Goal: Task Accomplishment & Management: Manage account settings

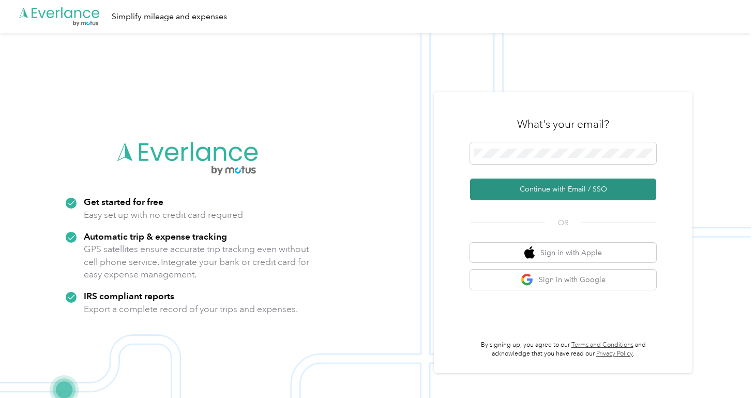
click at [539, 191] on button "Continue with Email / SSO" at bounding box center [563, 189] width 186 height 22
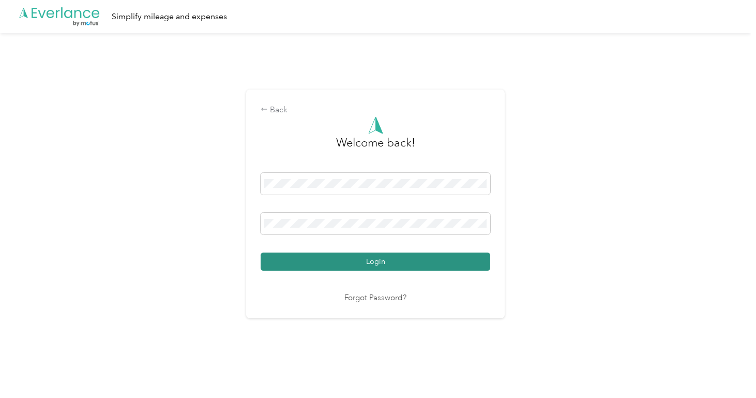
click at [385, 263] on button "Login" at bounding box center [376, 261] width 230 height 18
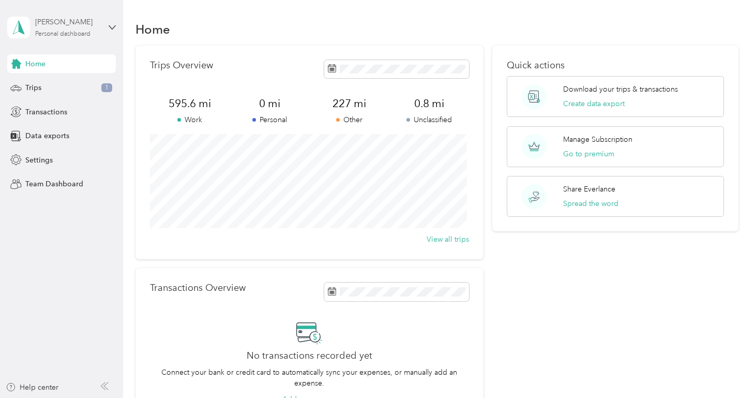
click at [58, 34] on div "Personal dashboard" at bounding box center [62, 34] width 55 height 6
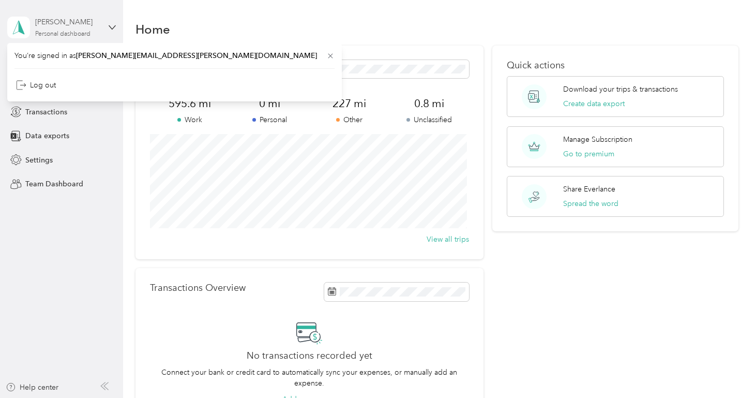
click at [75, 25] on div "[PERSON_NAME]" at bounding box center [67, 22] width 65 height 11
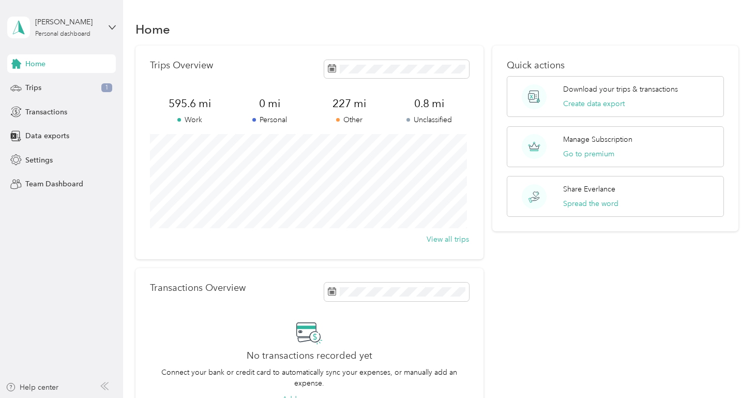
click at [37, 66] on span "Home" at bounding box center [35, 63] width 20 height 11
click at [38, 110] on span "Transactions" at bounding box center [46, 112] width 42 height 11
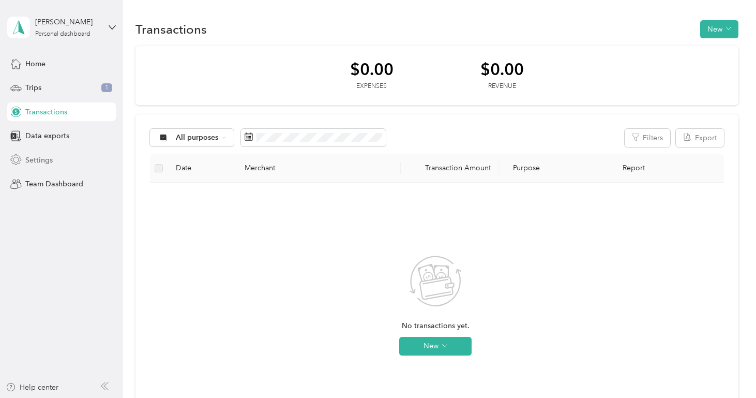
click at [45, 158] on span "Settings" at bounding box center [38, 160] width 27 height 11
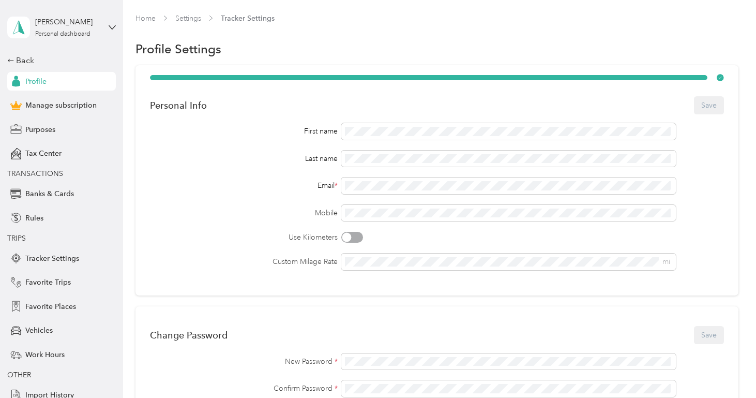
click at [40, 80] on span "Profile" at bounding box center [35, 81] width 21 height 11
click at [63, 103] on span "Manage subscription" at bounding box center [60, 105] width 71 height 11
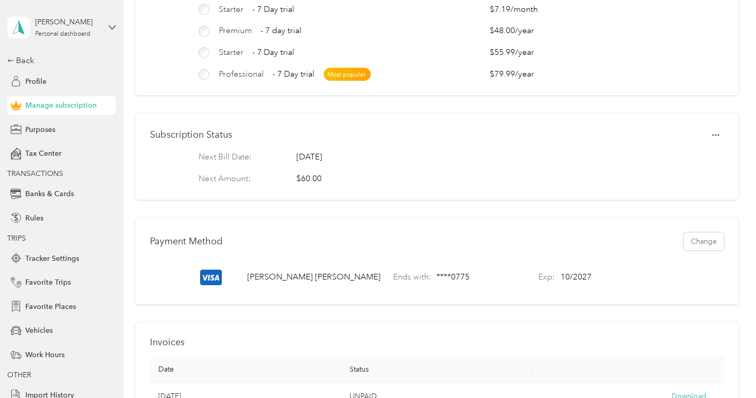
scroll to position [82, 0]
click at [699, 248] on button "Change" at bounding box center [704, 243] width 40 height 18
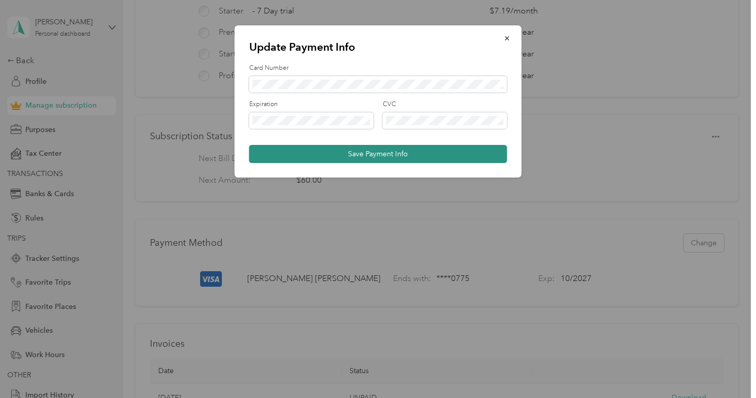
click at [378, 153] on button "Save Payment Info" at bounding box center [378, 154] width 258 height 18
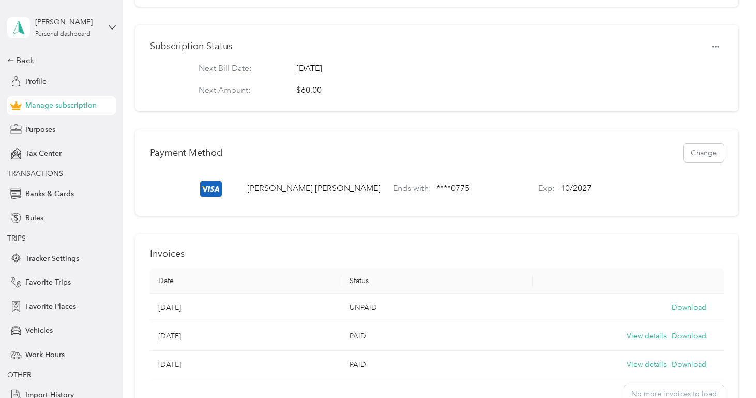
scroll to position [172, 0]
click at [693, 160] on button "Change" at bounding box center [704, 153] width 40 height 18
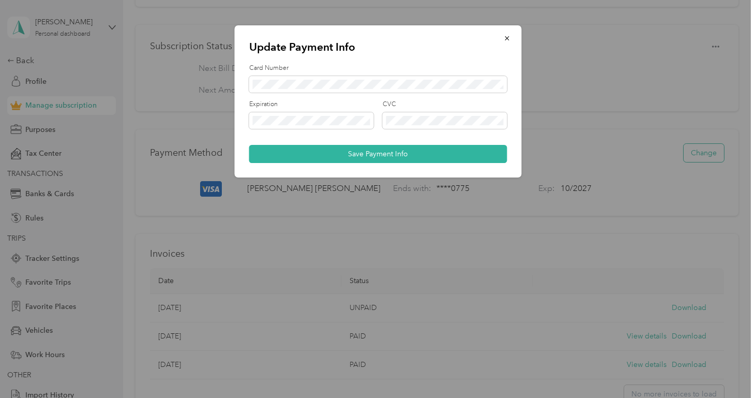
click at [693, 160] on div at bounding box center [378, 199] width 756 height 398
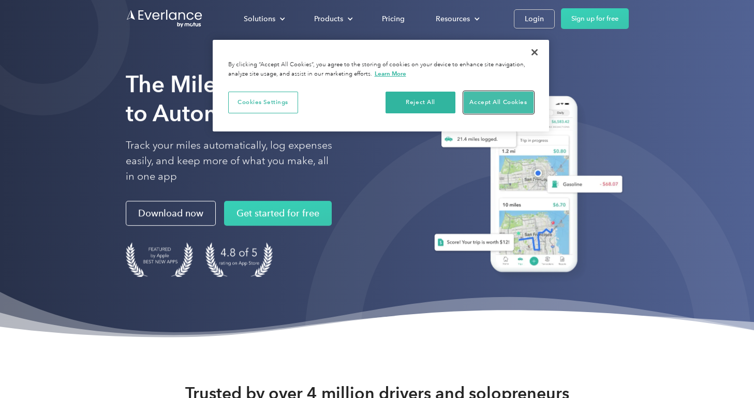
click at [488, 100] on button "Accept All Cookies" at bounding box center [498, 103] width 70 height 22
